Goal: Task Accomplishment & Management: Manage account settings

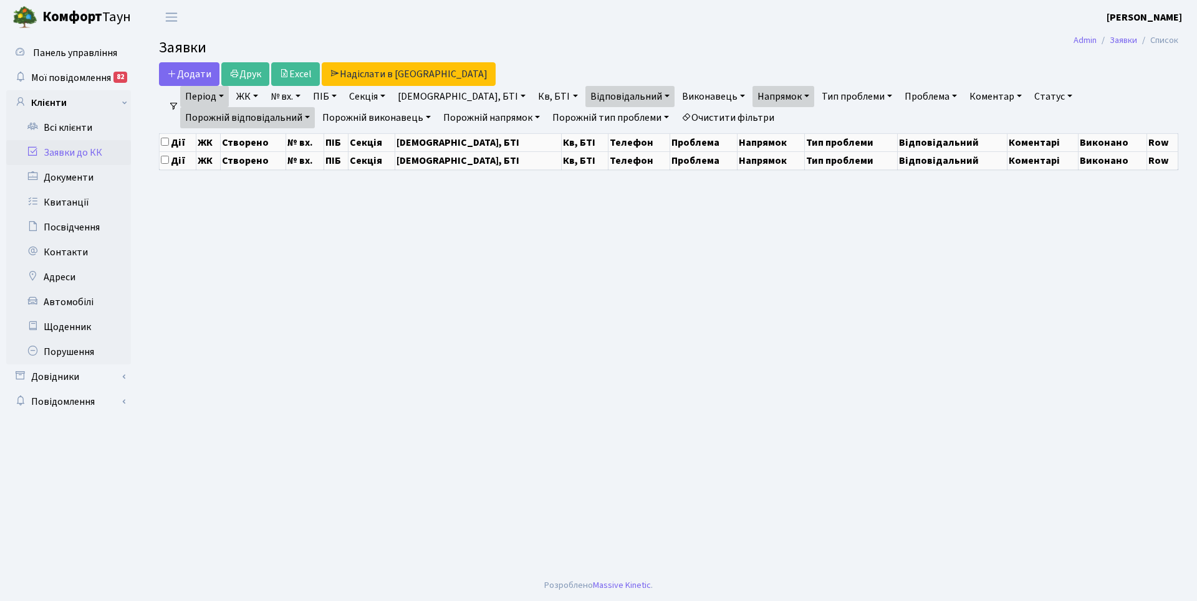
click at [223, 103] on link "Період" at bounding box center [204, 96] width 49 height 21
select select "25"
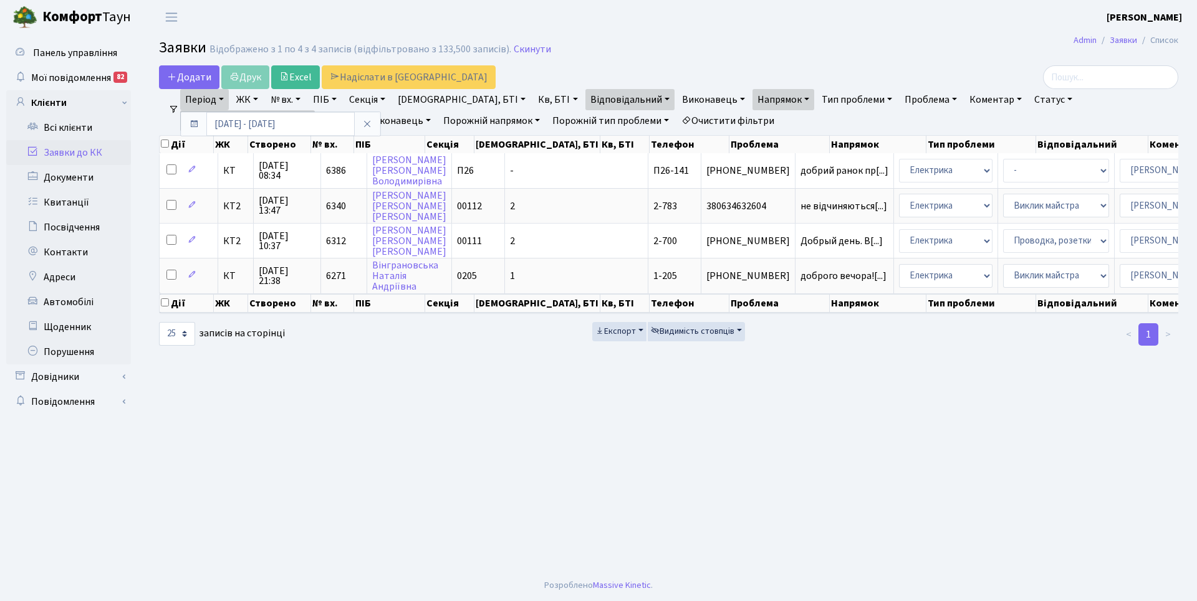
click at [196, 125] on icon at bounding box center [194, 124] width 10 height 10
click at [213, 96] on link "Період" at bounding box center [204, 99] width 49 height 21
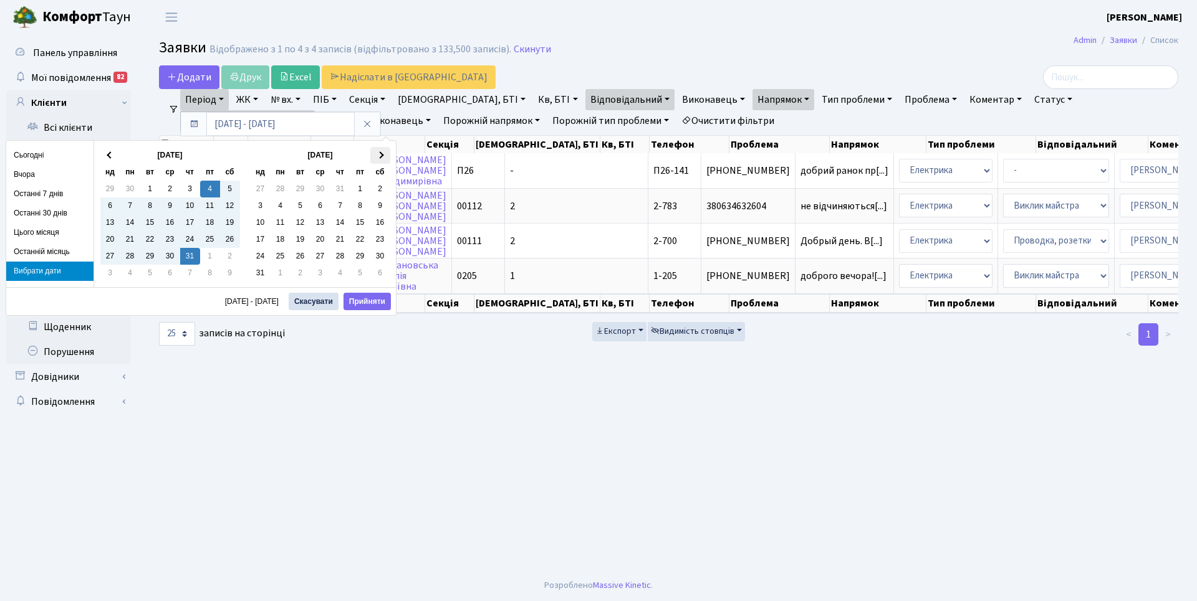
click at [384, 154] on th at bounding box center [380, 155] width 20 height 17
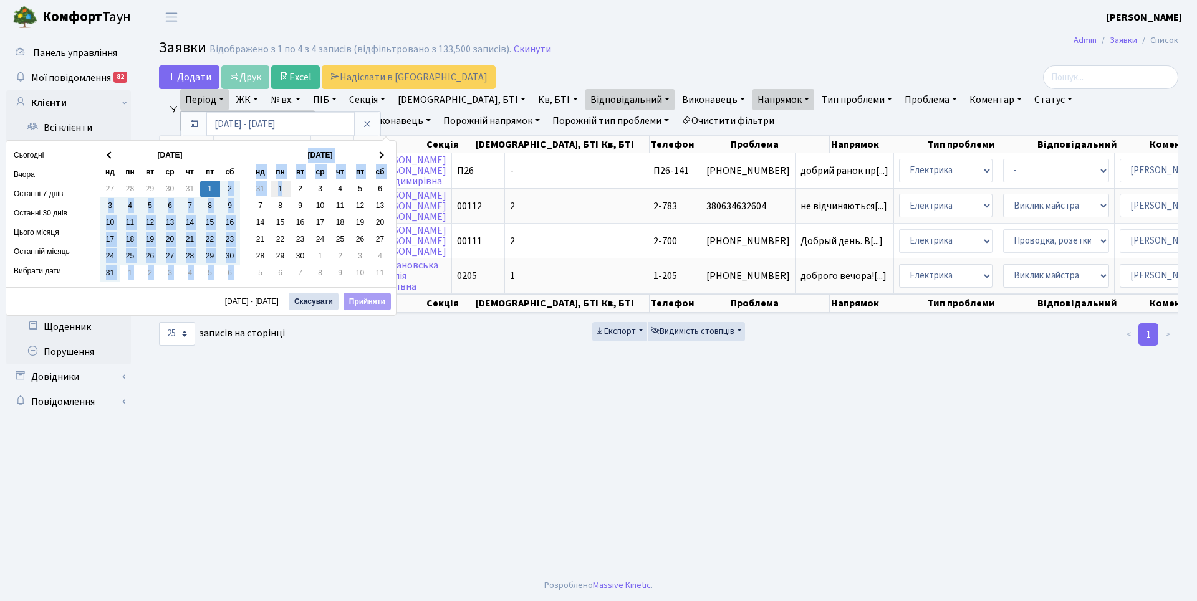
drag, startPoint x: 213, startPoint y: 190, endPoint x: 287, endPoint y: 188, distance: 73.6
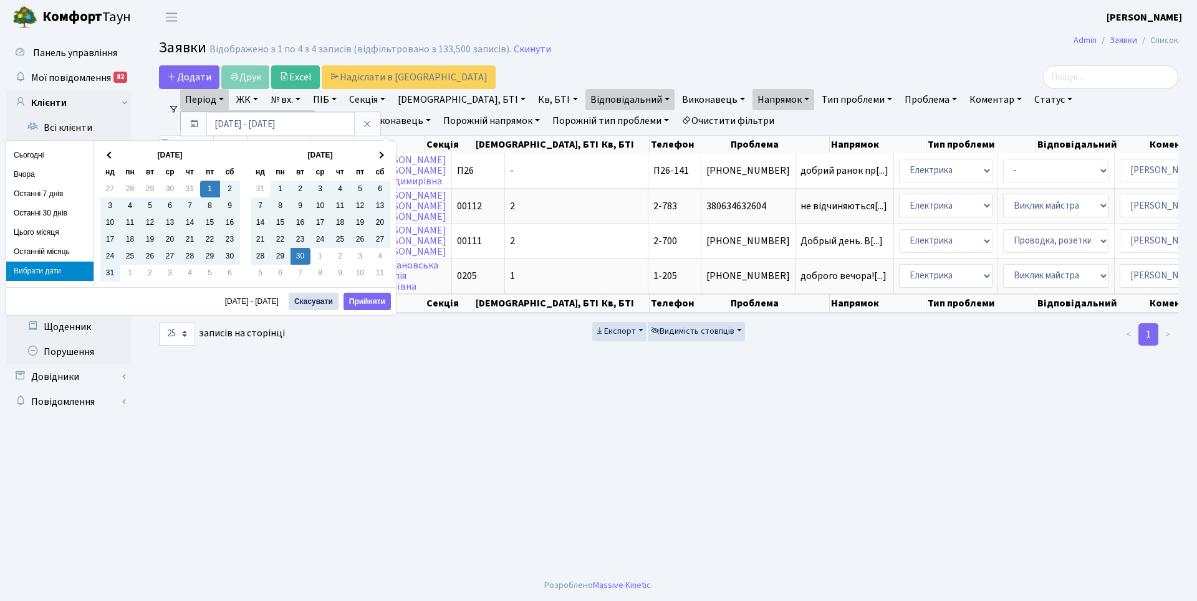
click at [319, 455] on main "Admin Заявки Список Заявки Відображено з 1 по 4 з 4 записів (відфільтровано з 1…" at bounding box center [668, 302] width 1056 height 536
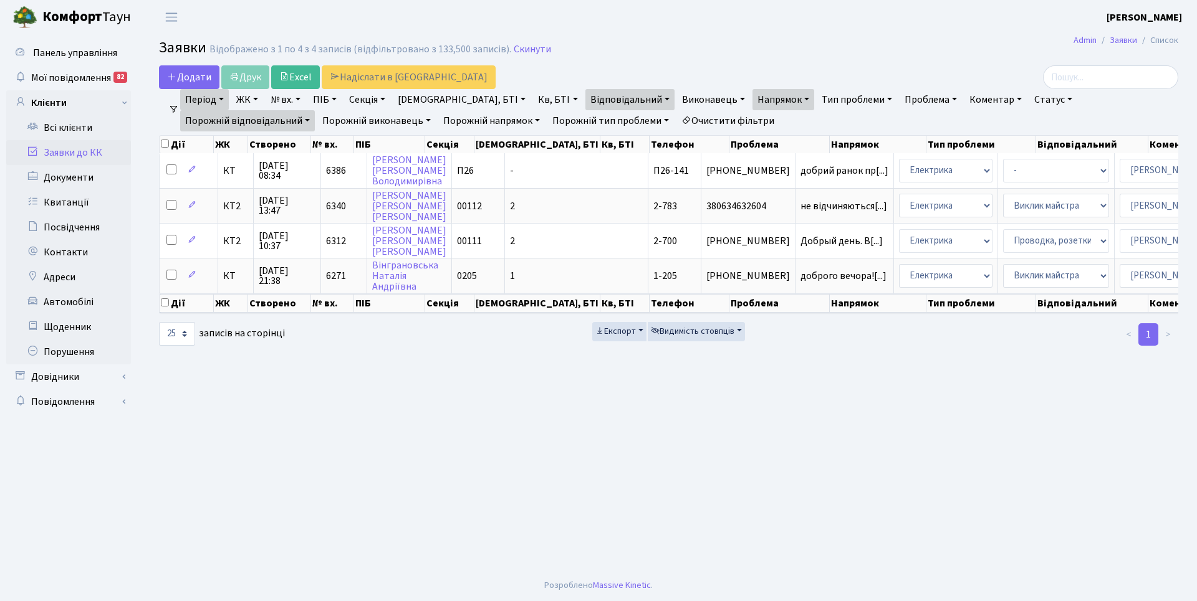
click at [220, 105] on link "Період" at bounding box center [204, 99] width 49 height 21
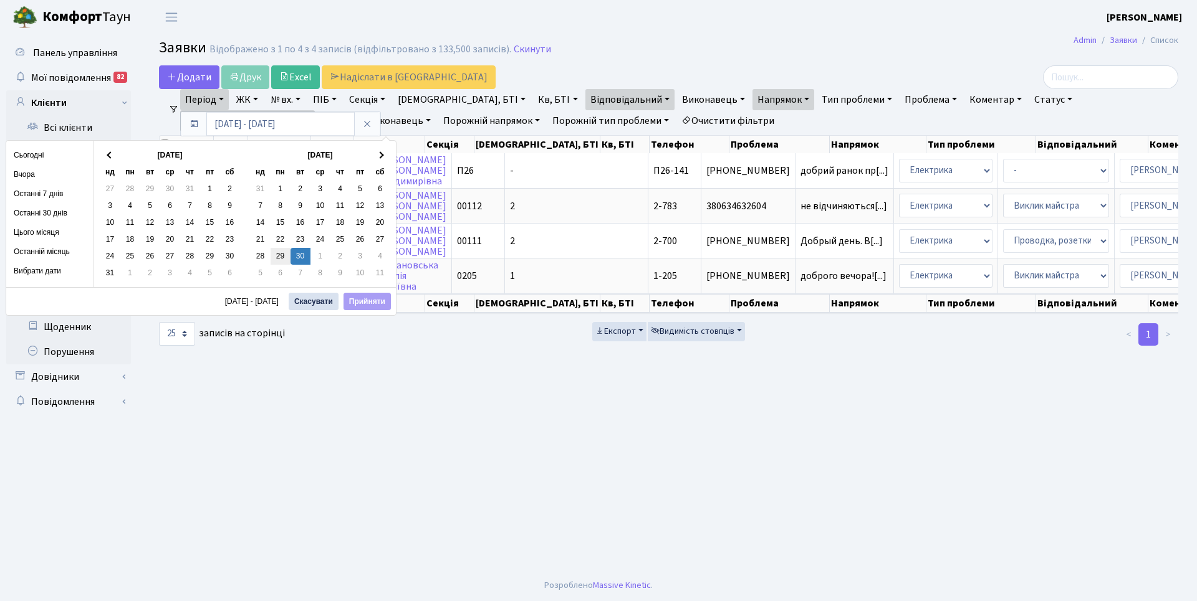
drag, startPoint x: 294, startPoint y: 258, endPoint x: 286, endPoint y: 257, distance: 8.2
click at [363, 391] on main "Admin Заявки Список Заявки Відображено з 1 по 4 з 4 записів (відфільтровано з 1…" at bounding box center [668, 302] width 1056 height 536
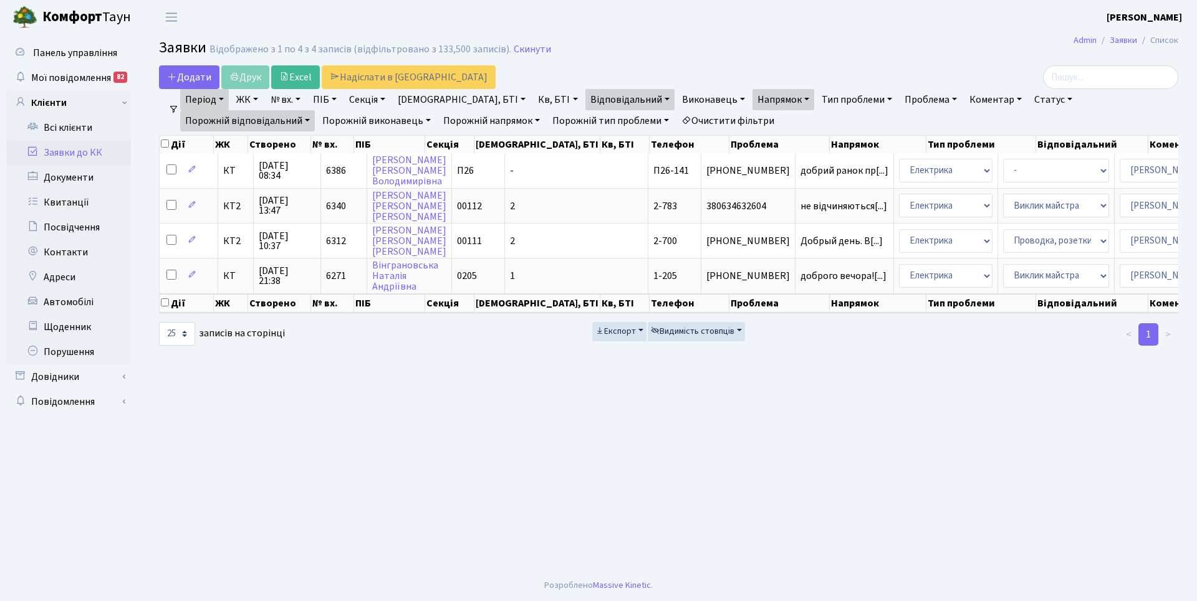
click at [218, 100] on link "Період" at bounding box center [204, 99] width 49 height 21
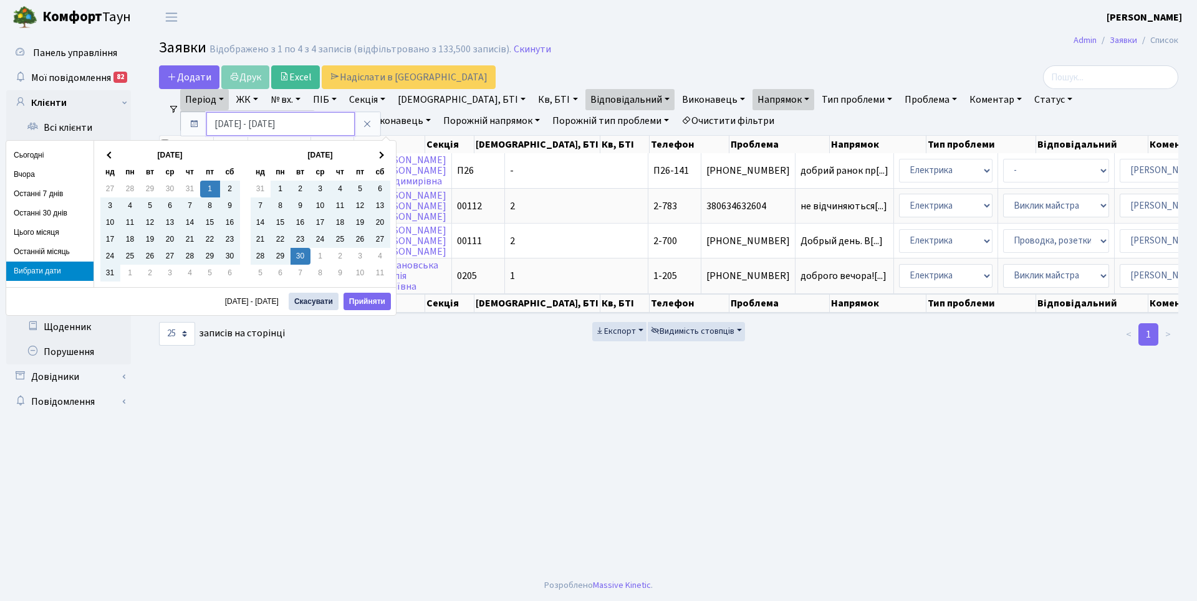
drag, startPoint x: 271, startPoint y: 123, endPoint x: 263, endPoint y: 123, distance: 8.1
click at [263, 123] on input "01.08.2025 - 30.09.2025" at bounding box center [280, 124] width 148 height 24
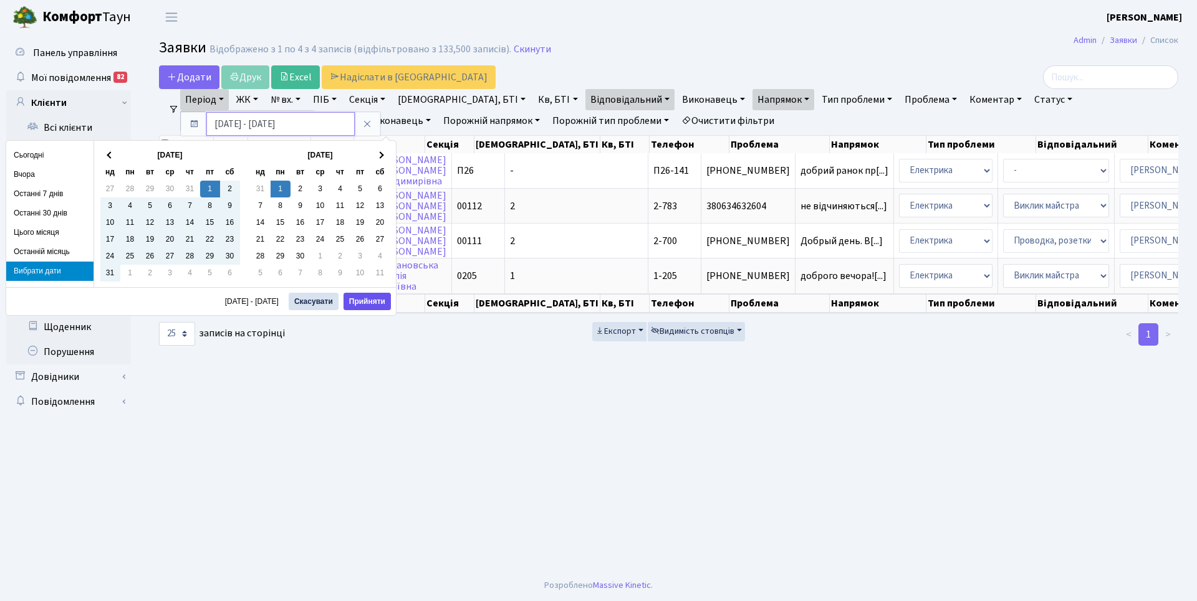
type input "[DATE] - [DATE]"
click at [377, 294] on button "Прийняти" at bounding box center [366, 301] width 47 height 17
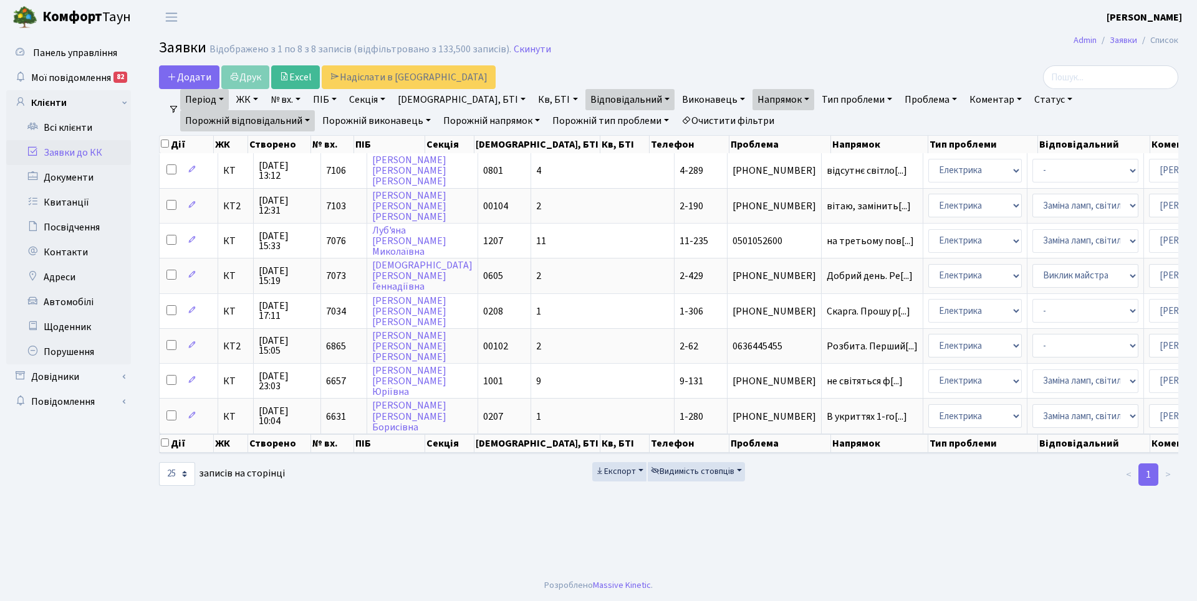
click at [598, 102] on link "Відповідальний" at bounding box center [629, 99] width 89 height 21
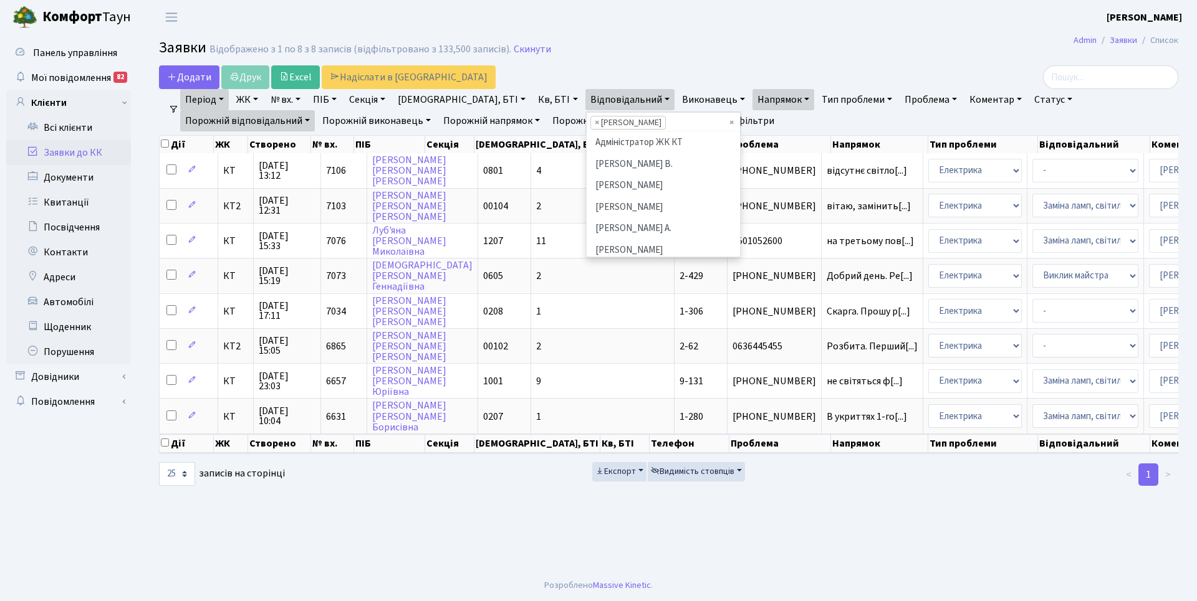
scroll to position [150, 0]
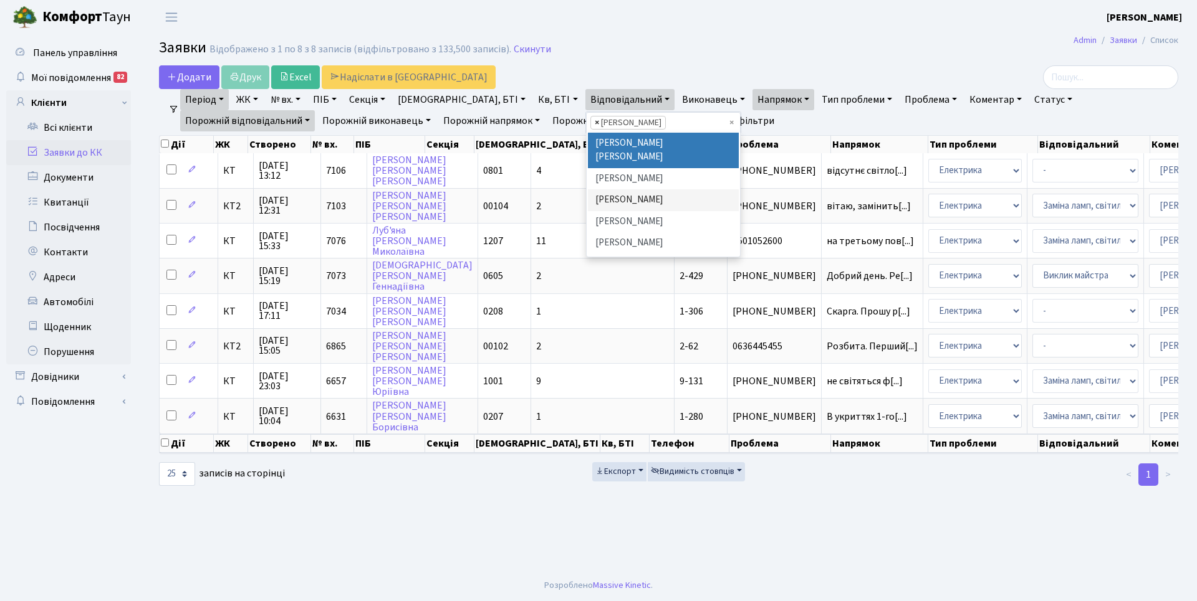
click at [595, 121] on span "×" at bounding box center [597, 123] width 4 height 12
select select
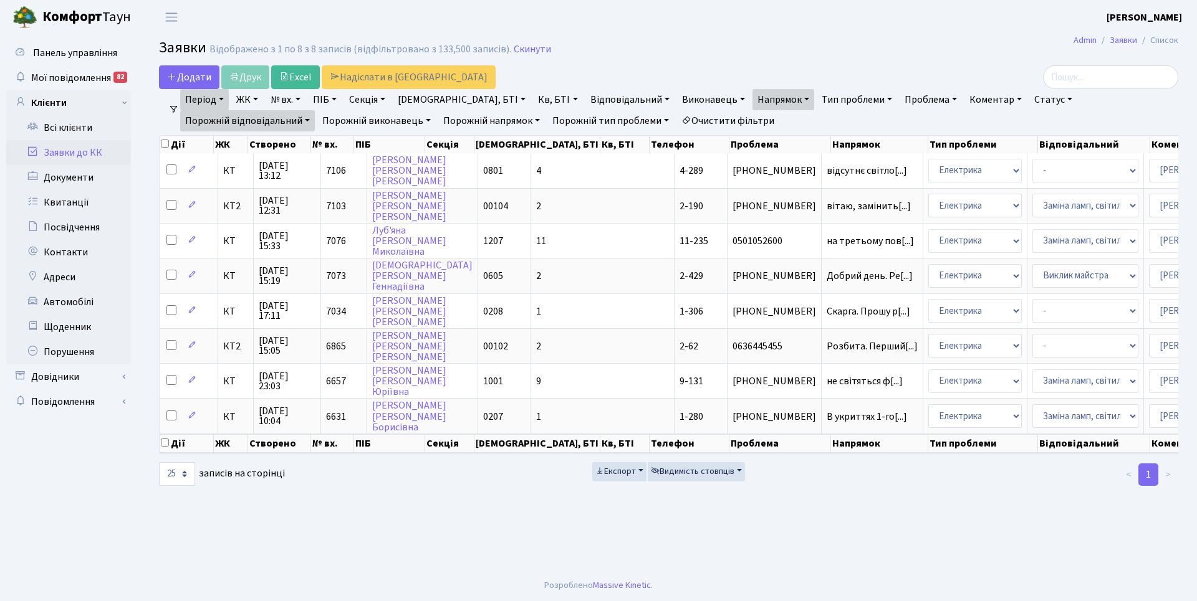
click at [587, 102] on link "Відповідальний" at bounding box center [629, 99] width 89 height 21
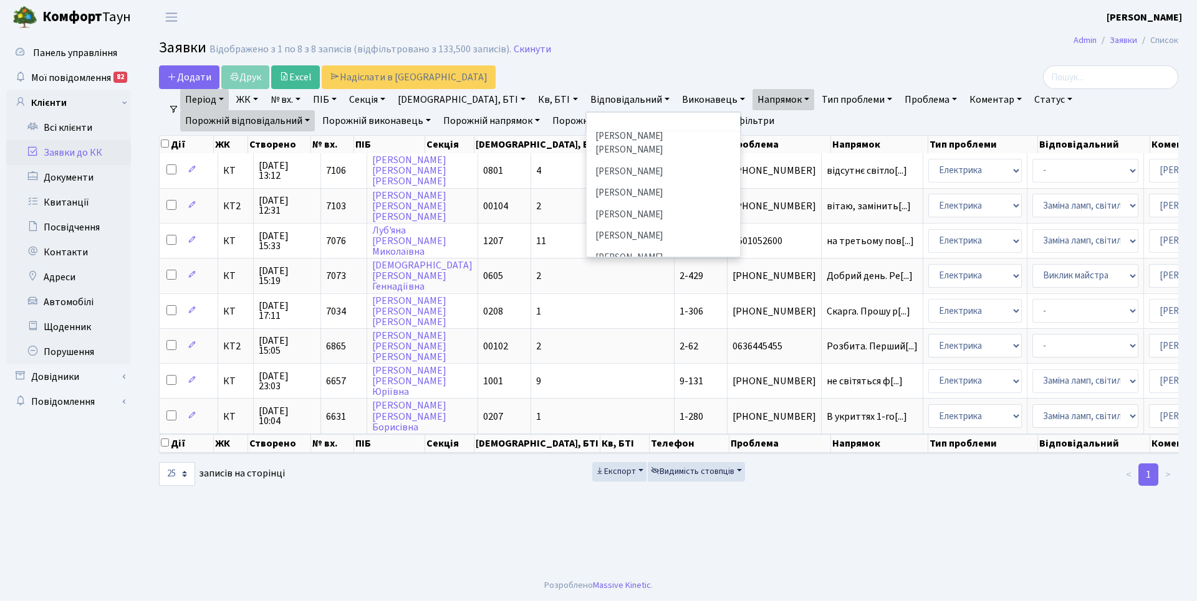
scroll to position [166, 0]
click at [591, 153] on li "[PERSON_NAME]" at bounding box center [663, 164] width 151 height 22
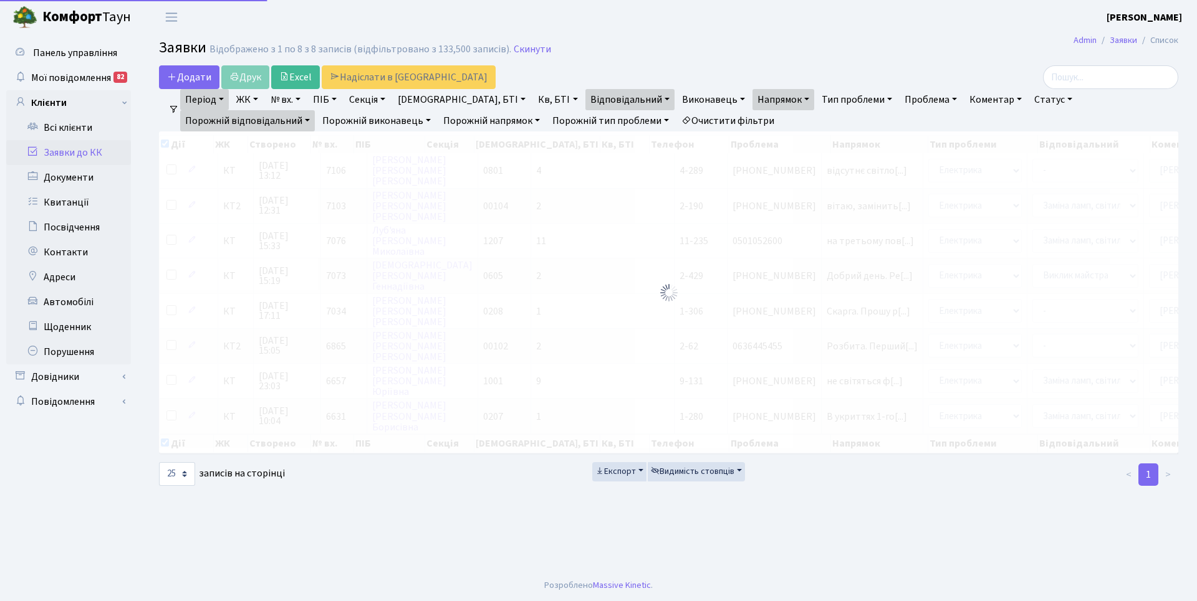
checkbox input "true"
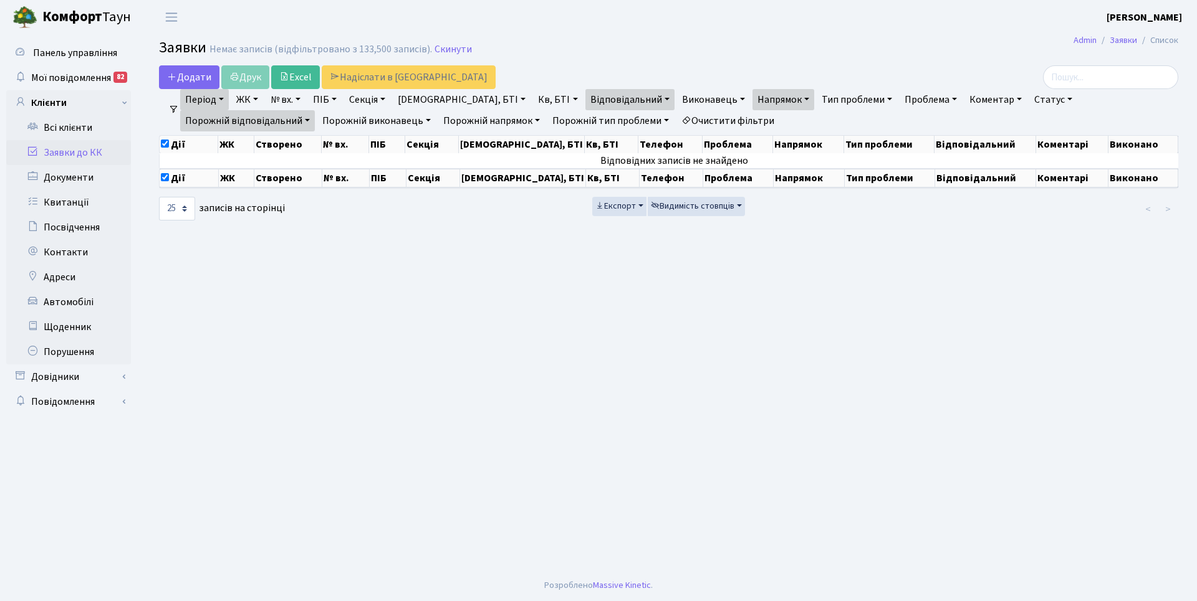
click at [752, 101] on link "Напрямок" at bounding box center [783, 99] width 62 height 21
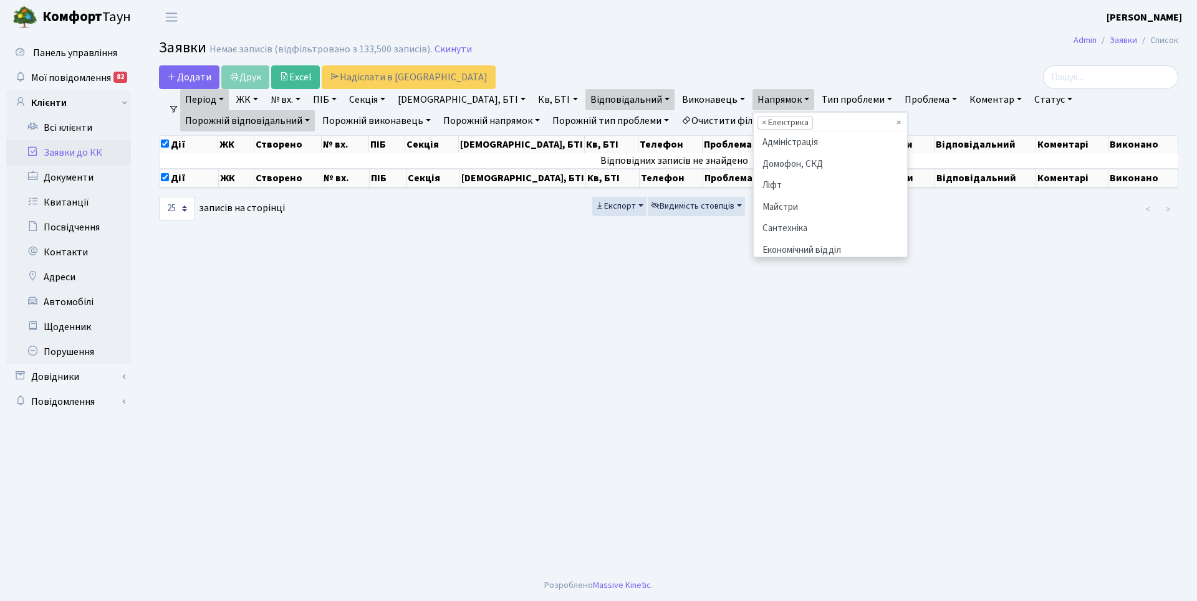
scroll to position [86, 0]
click at [762, 122] on span "×" at bounding box center [764, 123] width 4 height 12
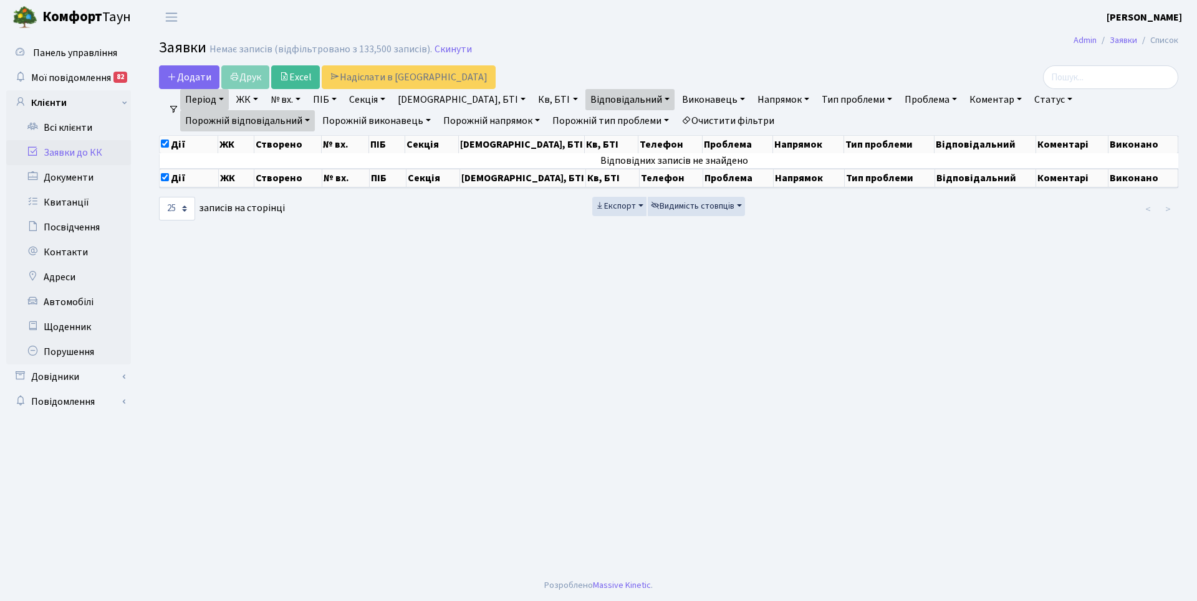
click at [315, 110] on link "Порожній відповідальний" at bounding box center [247, 120] width 135 height 21
click at [279, 138] on link "-" at bounding box center [230, 147] width 98 height 19
click at [82, 74] on span "Мої повідомлення" at bounding box center [71, 78] width 80 height 14
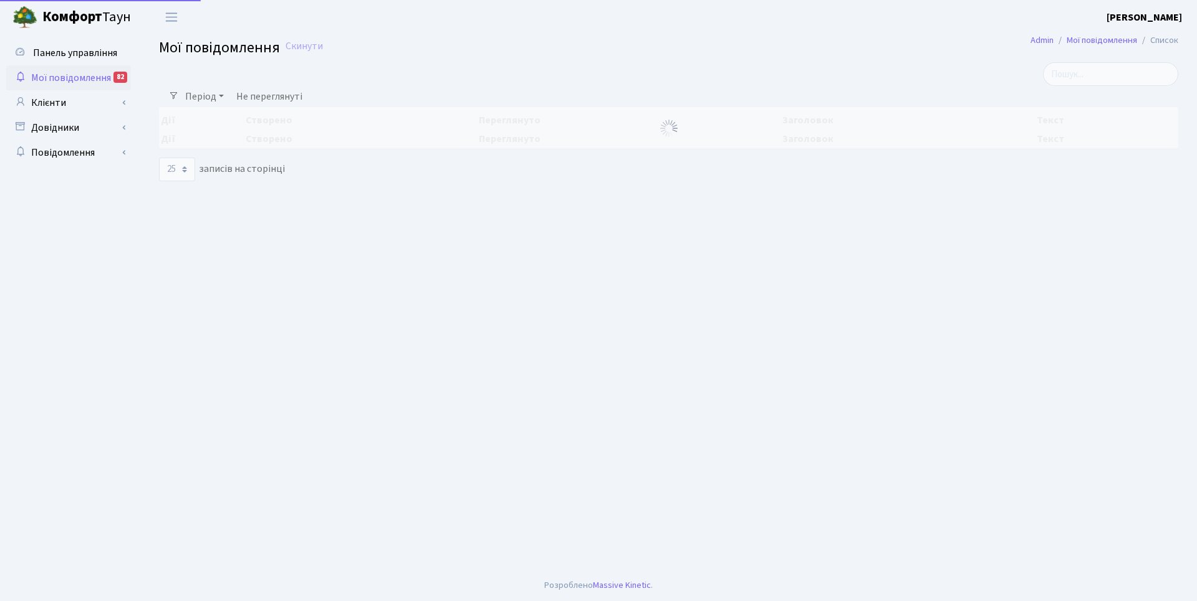
select select "25"
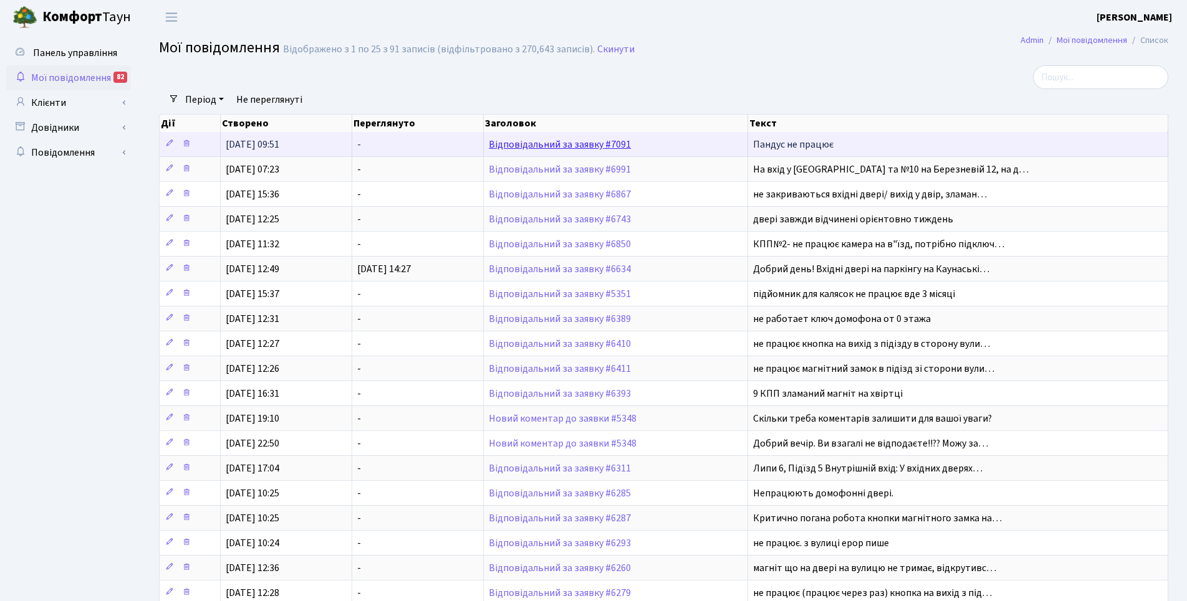
click at [591, 146] on link "Відповідальний за заявку #7091" at bounding box center [560, 145] width 142 height 14
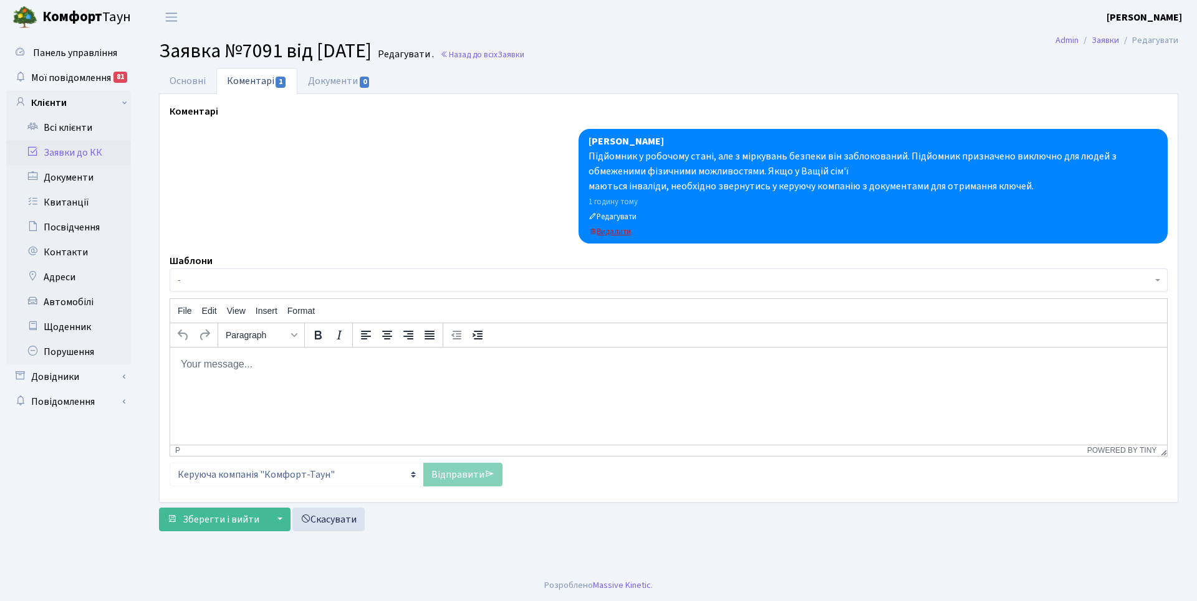
click at [623, 232] on small "Видалити" at bounding box center [609, 231] width 42 height 11
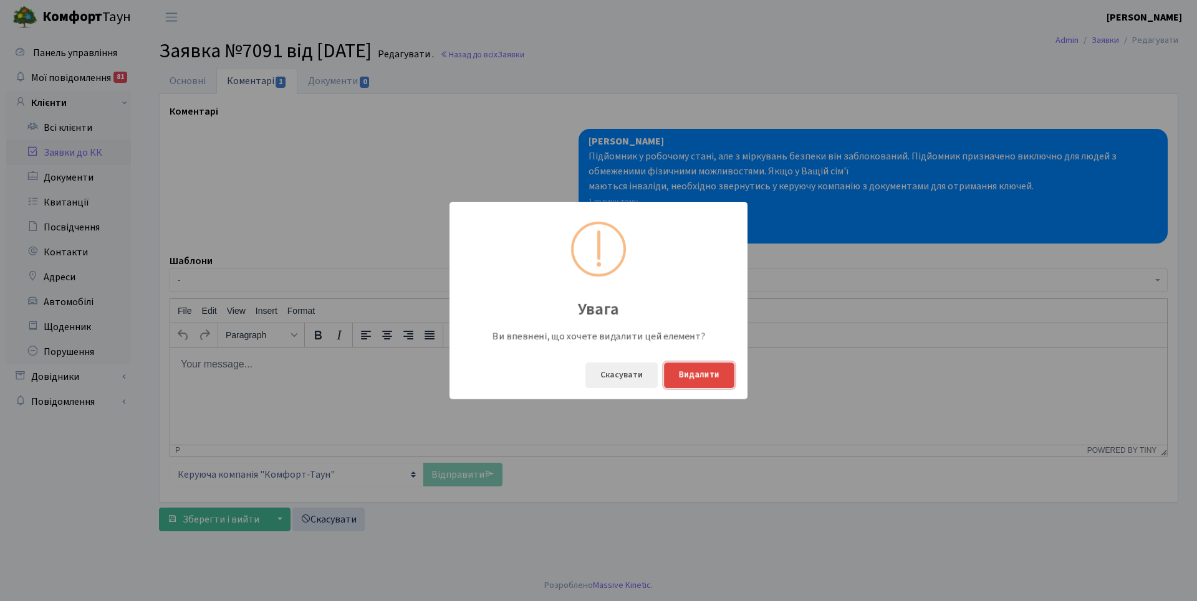
click at [706, 378] on button "Видалити" at bounding box center [699, 376] width 70 height 26
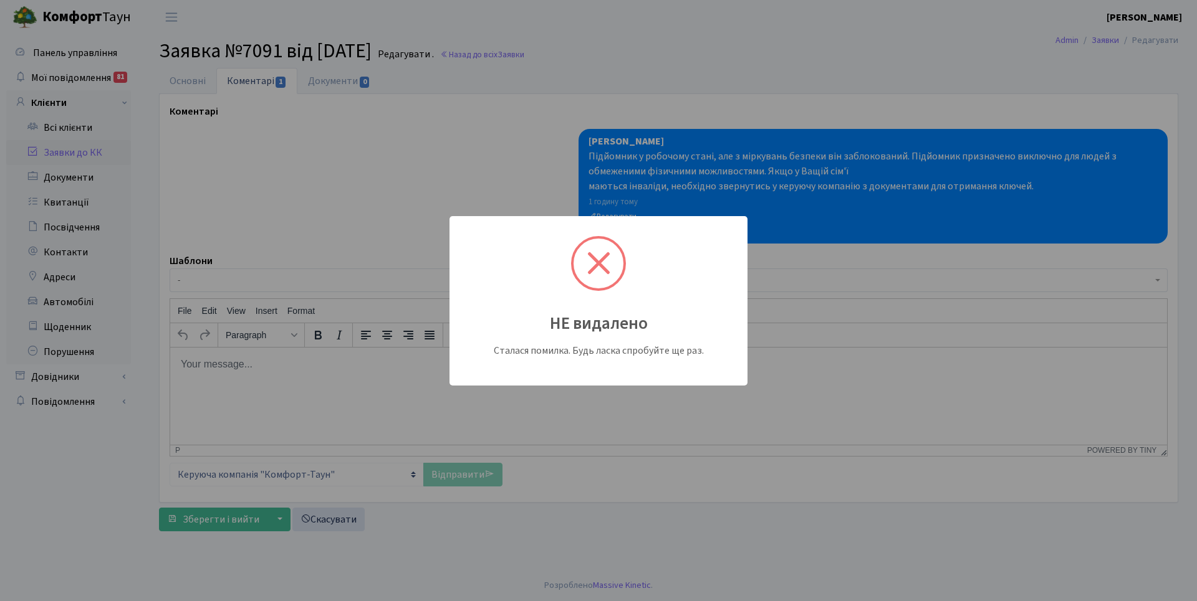
click at [446, 153] on div "НЕ видалено Сталася помилка. Будь ласка спробуйте ще раз." at bounding box center [598, 300] width 1197 height 601
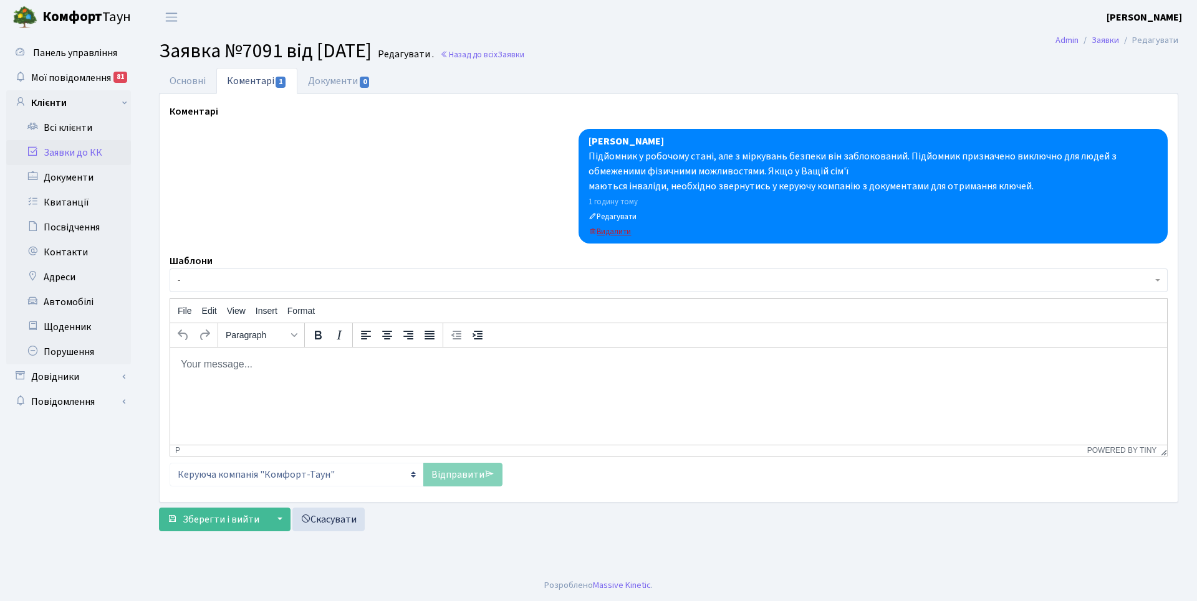
click at [615, 229] on small "Видалити" at bounding box center [609, 231] width 42 height 11
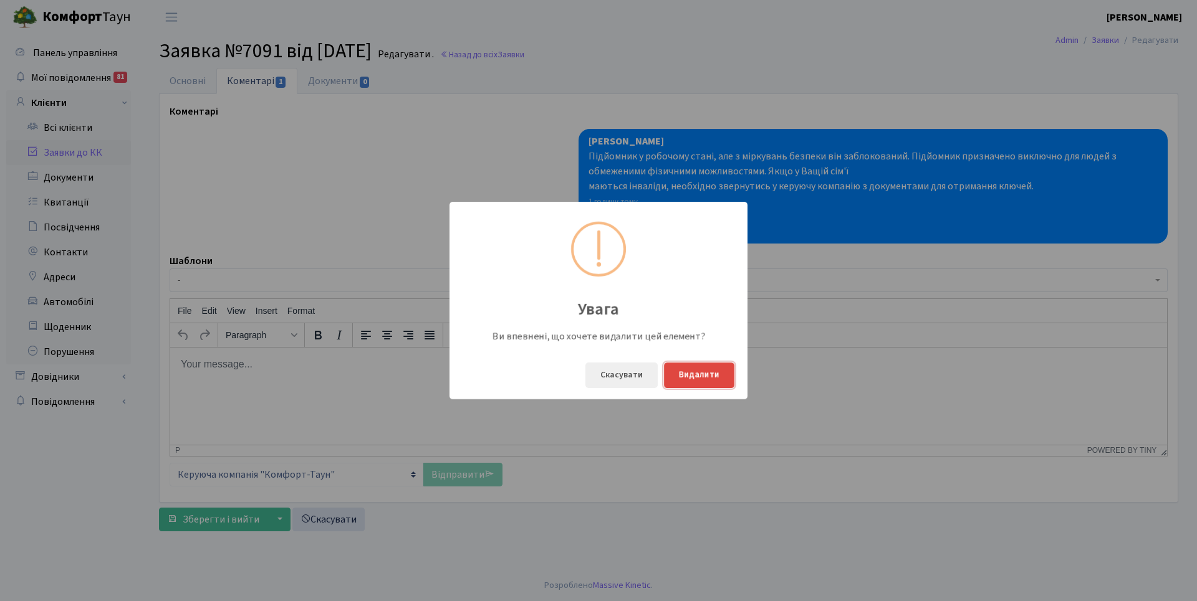
click at [704, 377] on button "Видалити" at bounding box center [699, 376] width 70 height 26
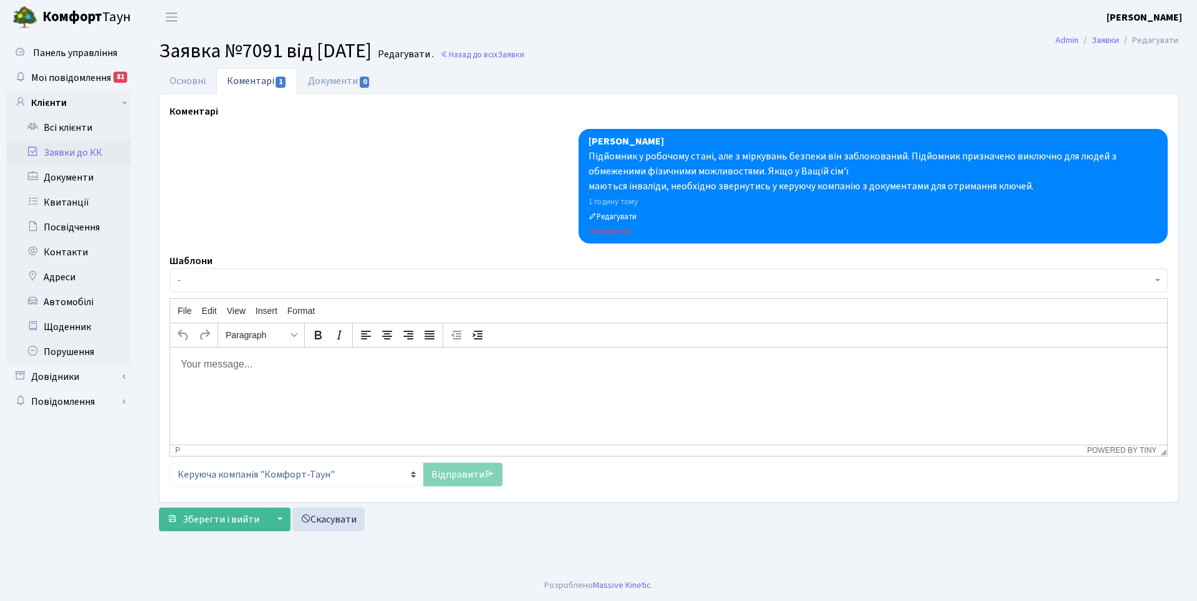
click at [205, 366] on body "Rich Text Area. Press ALT-0 for help." at bounding box center [668, 364] width 977 height 14
click at [427, 367] on p "Попередній коментар прошу вважати помилковим" at bounding box center [668, 364] width 977 height 14
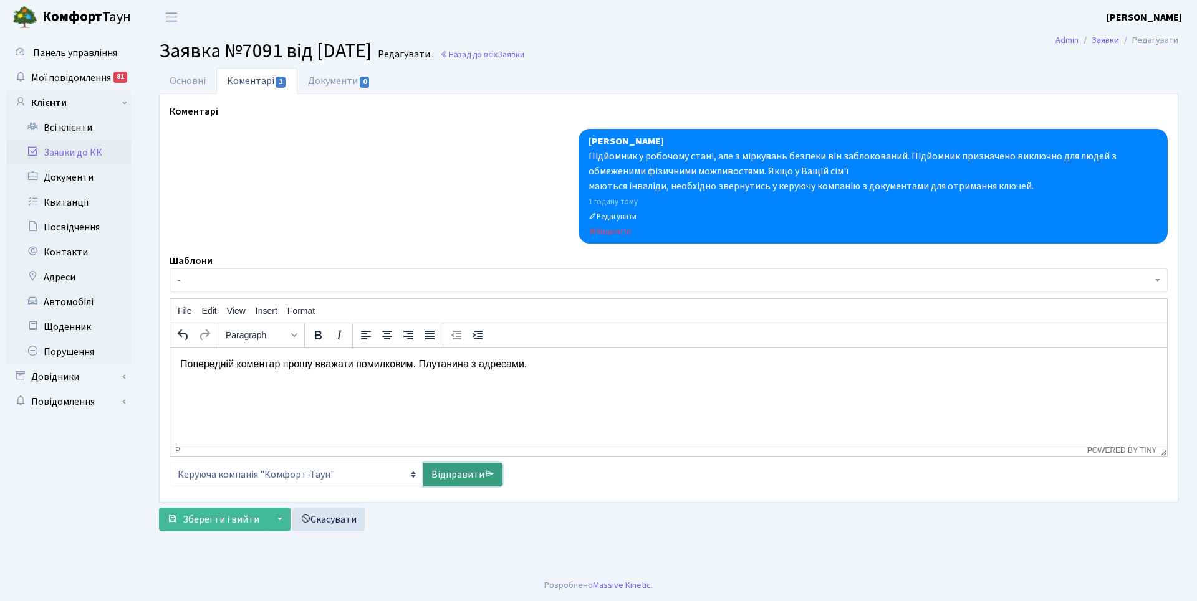
click at [462, 481] on link "Відправити" at bounding box center [462, 475] width 79 height 24
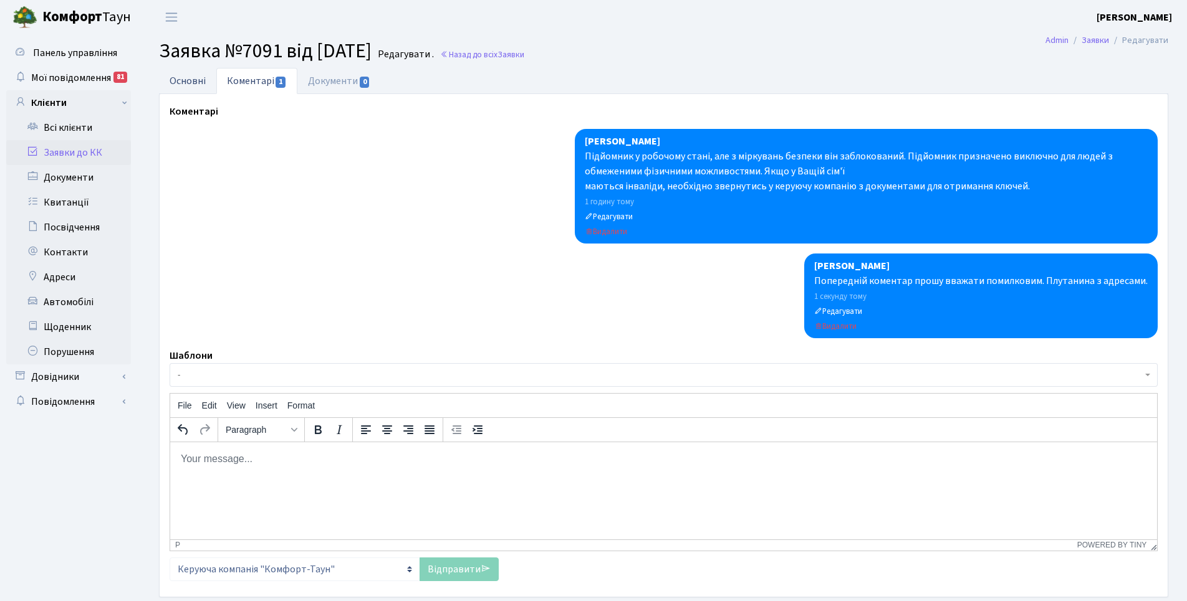
click at [179, 84] on link "Основні" at bounding box center [187, 81] width 57 height 26
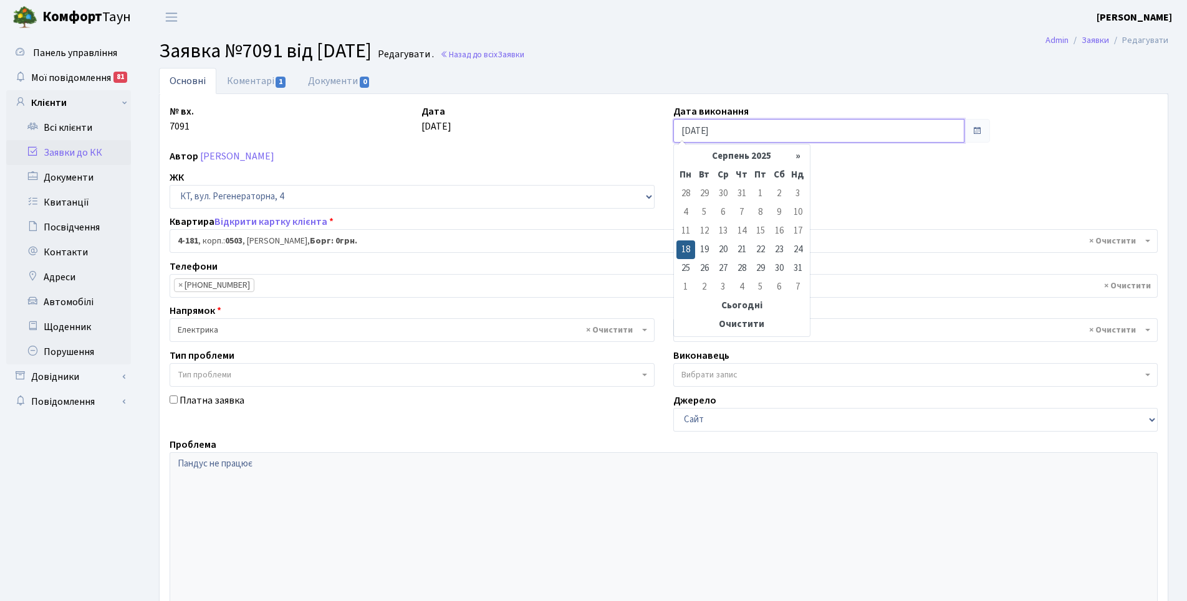
click at [941, 131] on input "18.08.2025" at bounding box center [818, 131] width 291 height 24
click at [753, 327] on th "Очистити" at bounding box center [741, 324] width 131 height 19
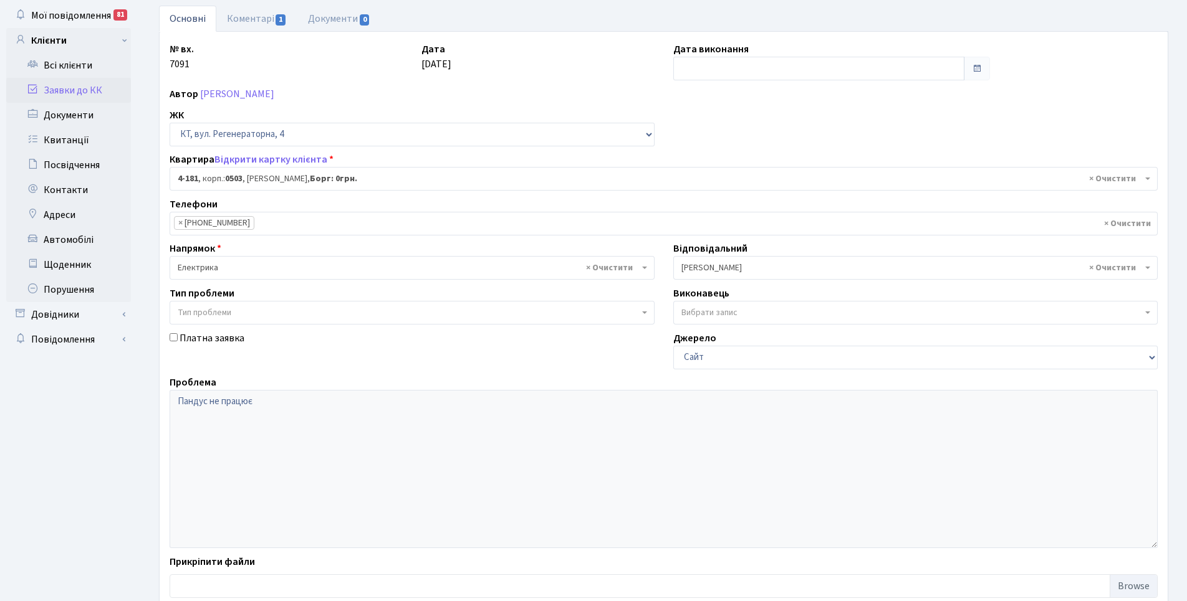
scroll to position [125, 0]
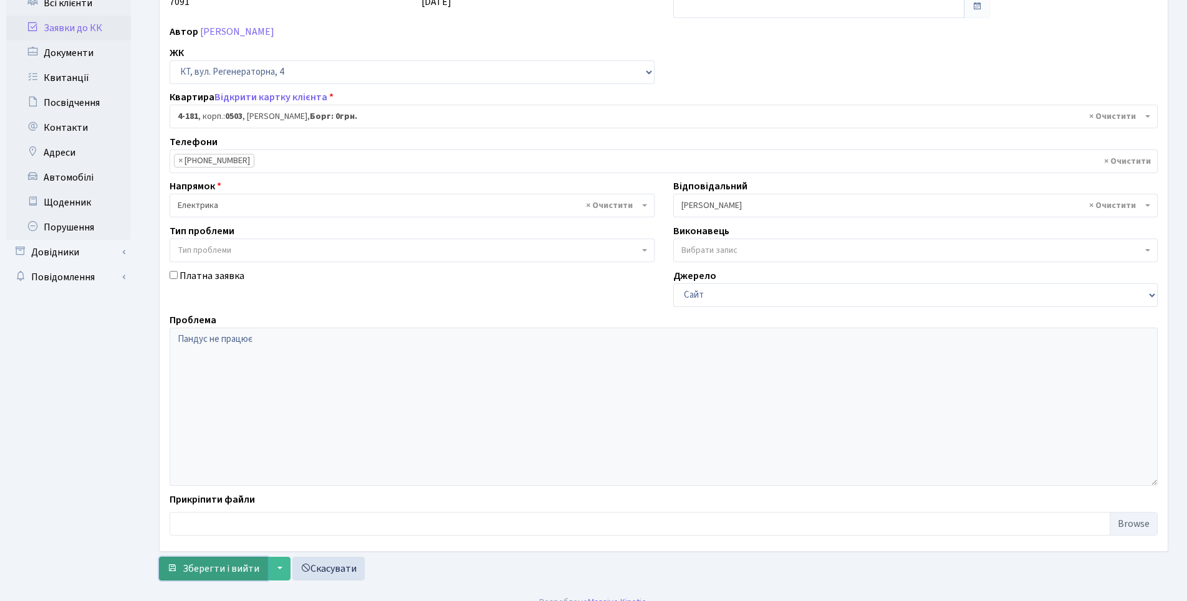
click at [238, 568] on span "Зберегти і вийти" at bounding box center [221, 569] width 77 height 14
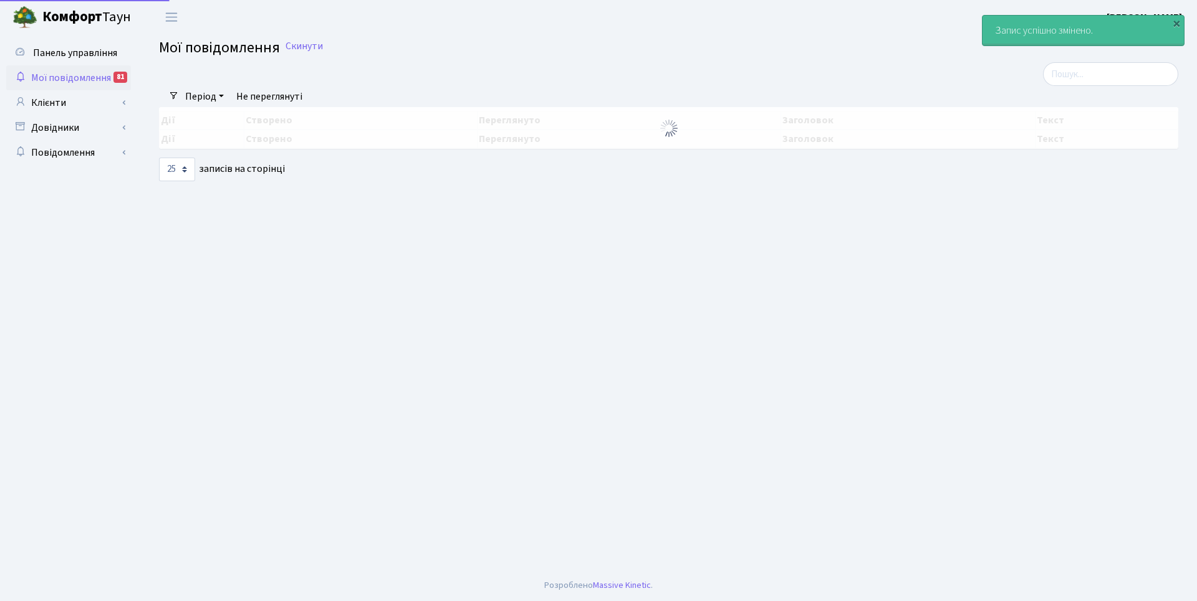
select select "25"
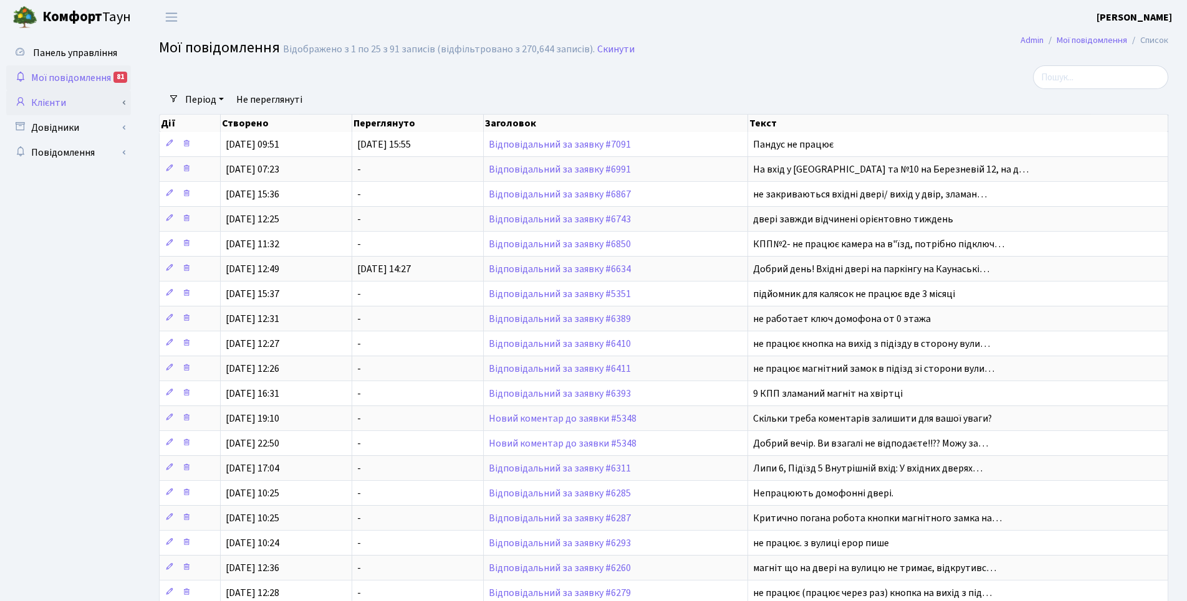
click at [64, 100] on link "Клієнти" at bounding box center [68, 102] width 125 height 25
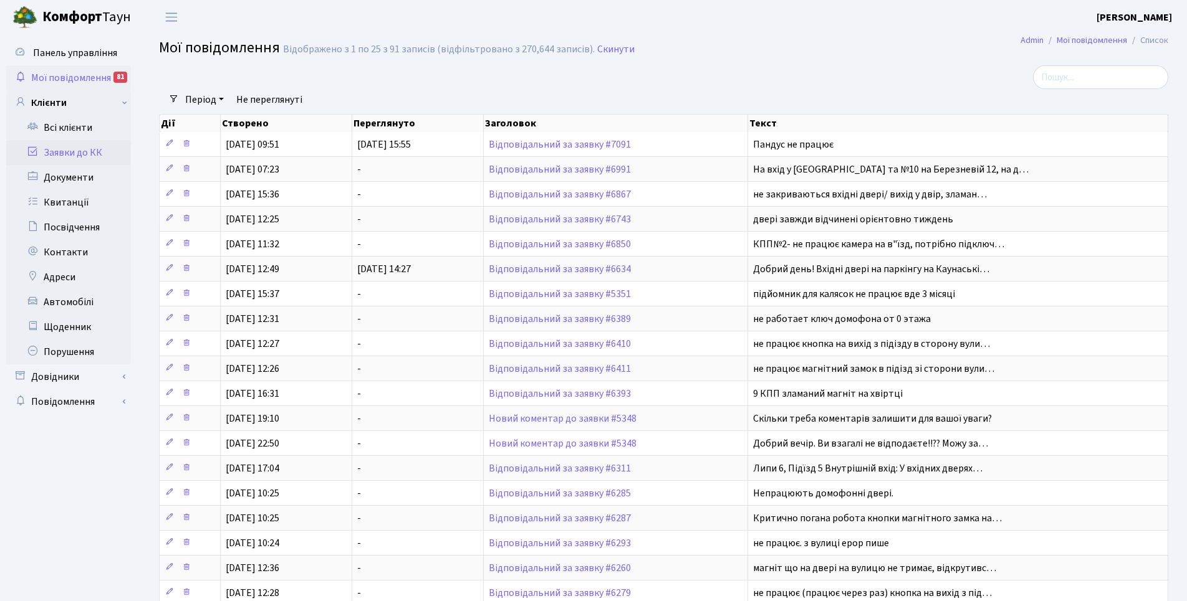
click at [73, 150] on link "Заявки до КК" at bounding box center [68, 152] width 125 height 25
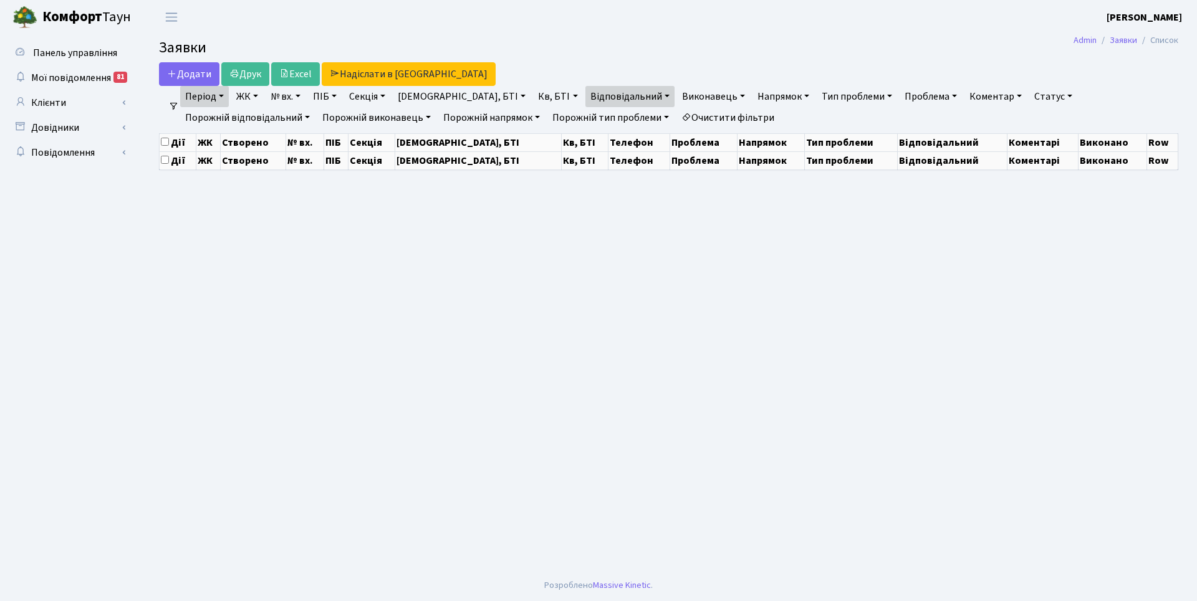
select select "25"
